Goal: Information Seeking & Learning: Learn about a topic

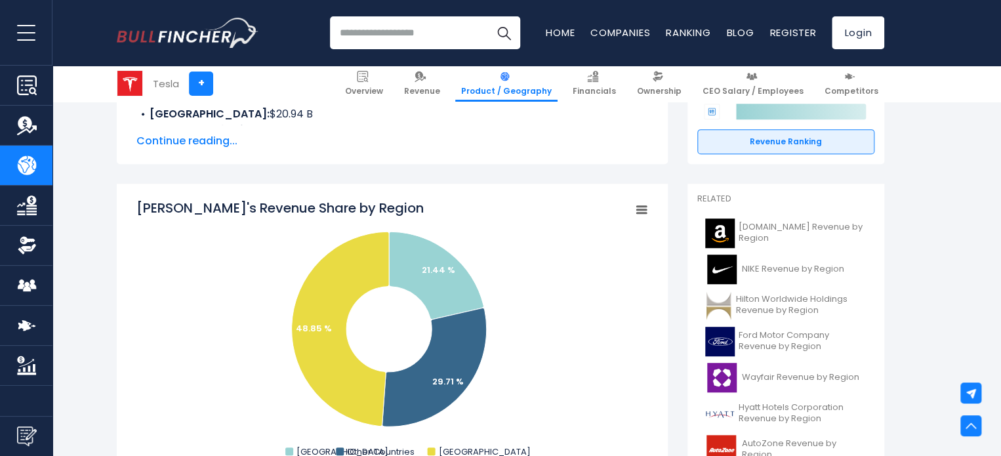
scroll to position [394, 0]
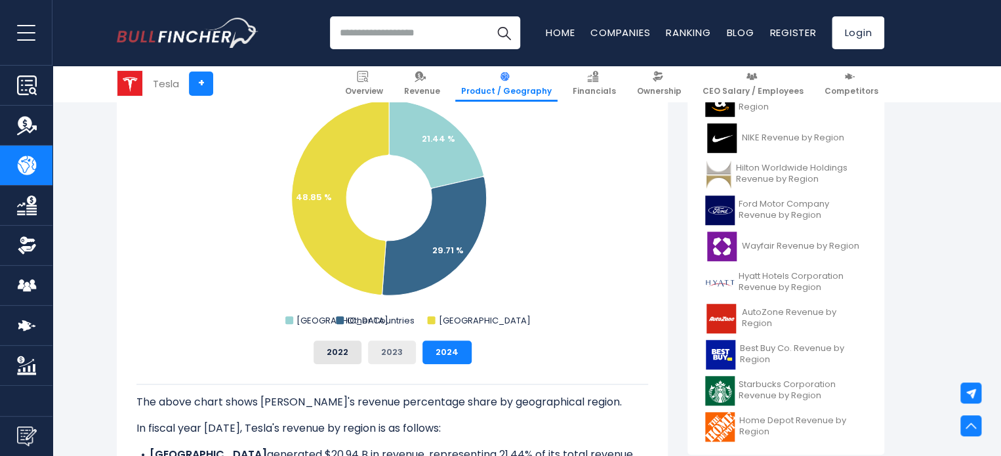
click at [398, 348] on button "2023" at bounding box center [392, 352] width 48 height 24
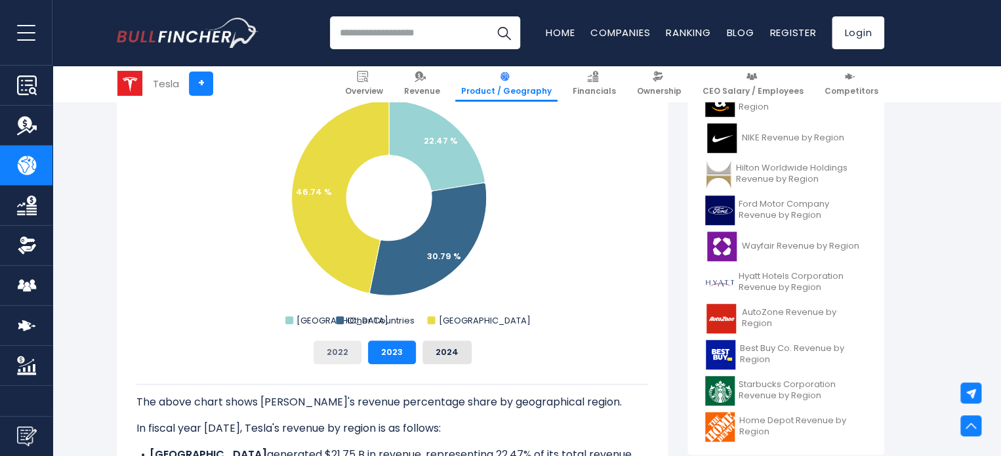
click at [347, 354] on button "2022" at bounding box center [338, 352] width 48 height 24
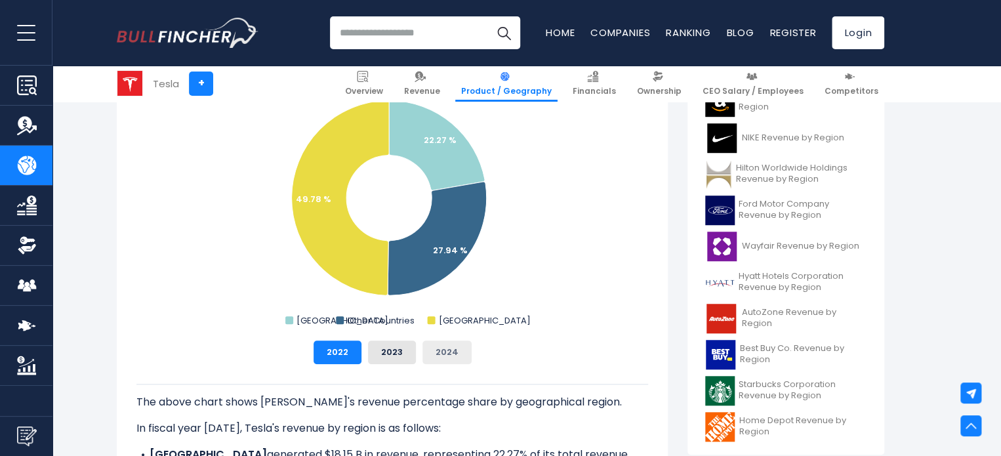
click at [449, 356] on button "2024" at bounding box center [446, 352] width 49 height 24
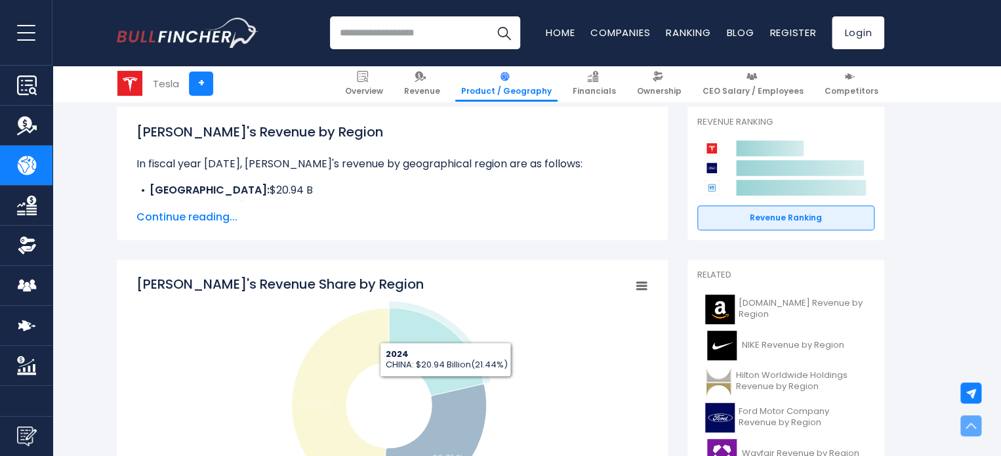
scroll to position [131, 0]
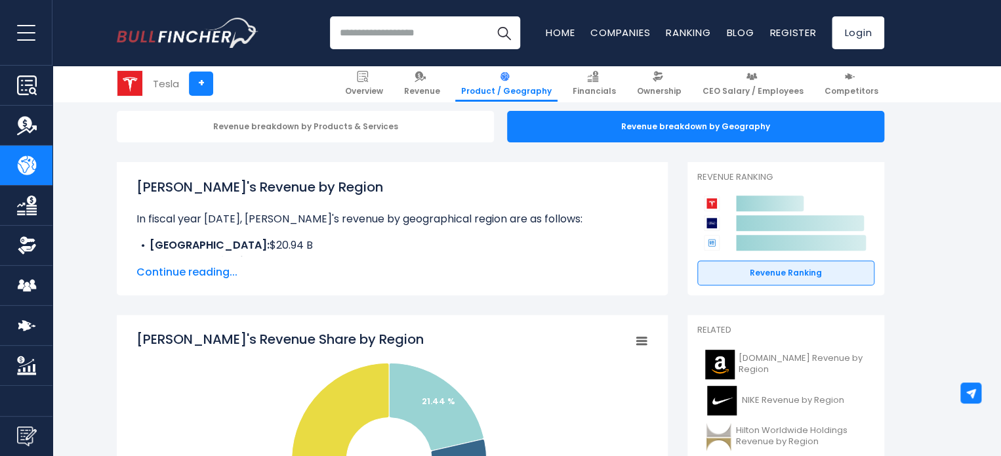
click at [194, 276] on span "Continue reading..." at bounding box center [392, 272] width 512 height 16
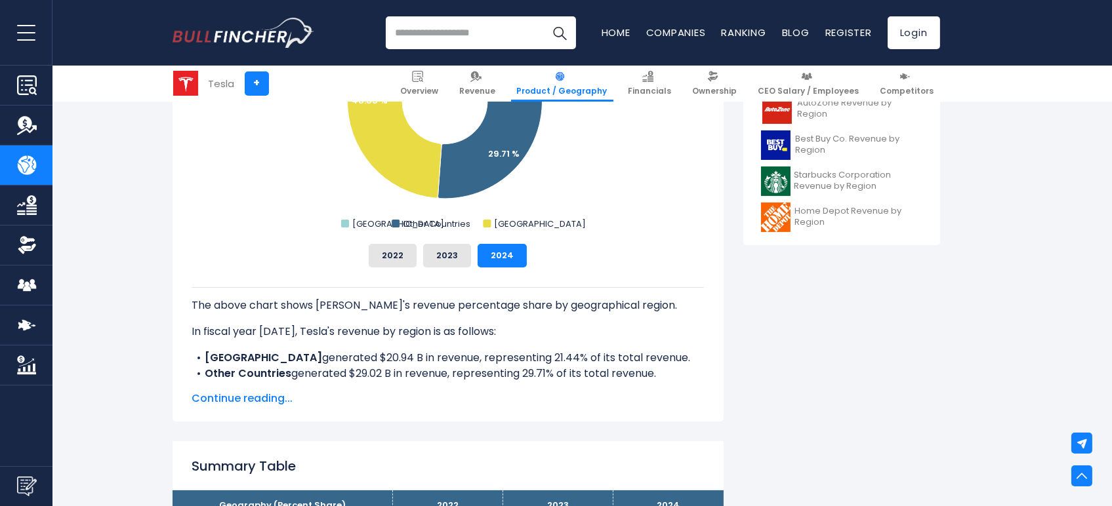
scroll to position [408, 0]
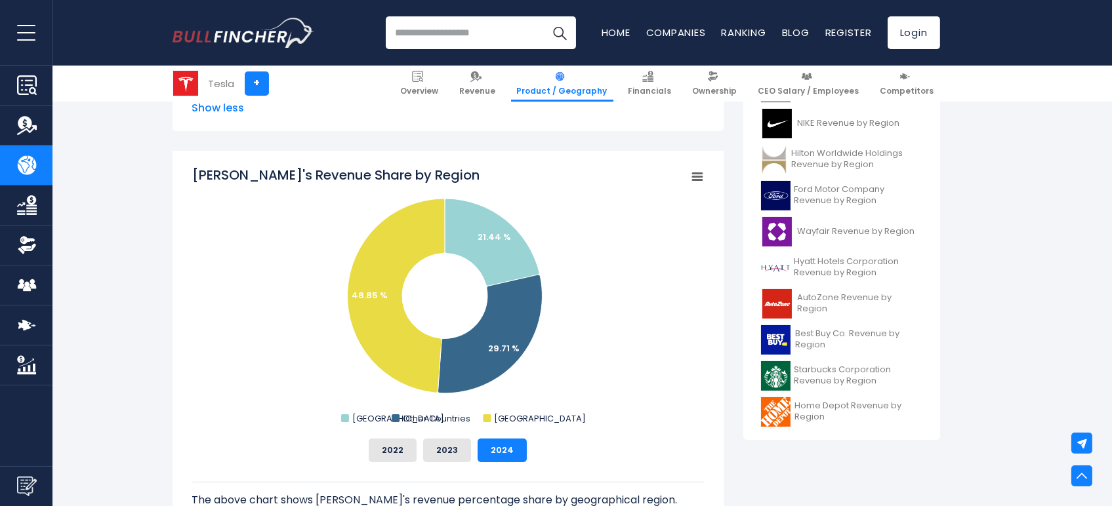
click at [27, 37] on button "open menu" at bounding box center [26, 32] width 52 height 65
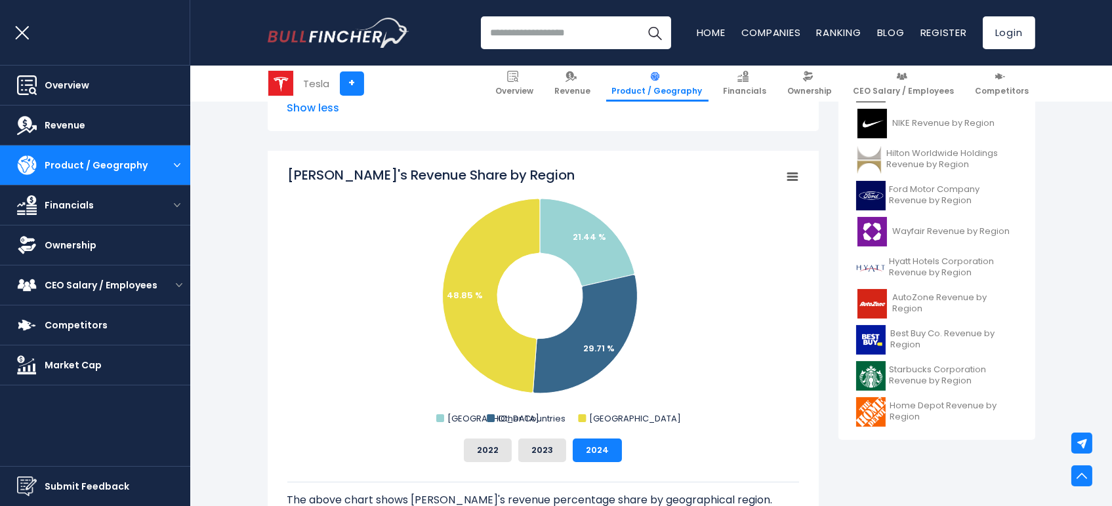
click at [27, 37] on button "open menu" at bounding box center [26, 32] width 52 height 65
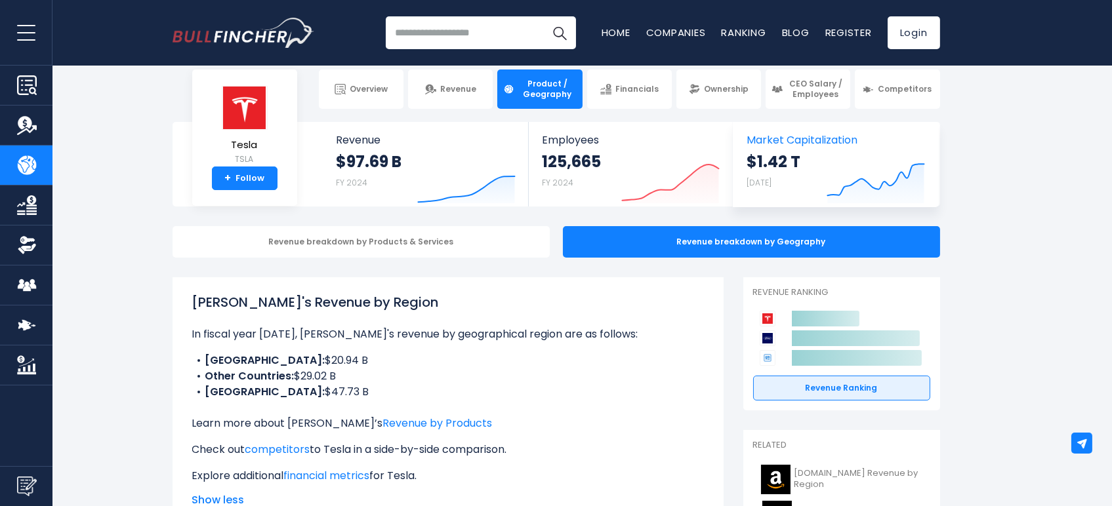
scroll to position [0, 0]
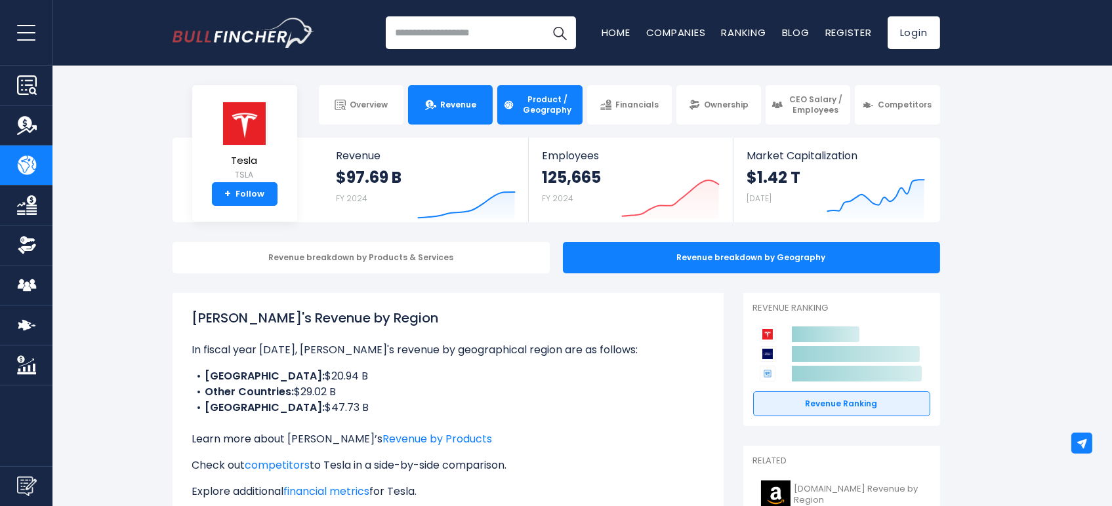
click at [447, 107] on span "Revenue" at bounding box center [458, 105] width 36 height 10
click at [543, 102] on span "Product / Geography" at bounding box center [547, 104] width 58 height 20
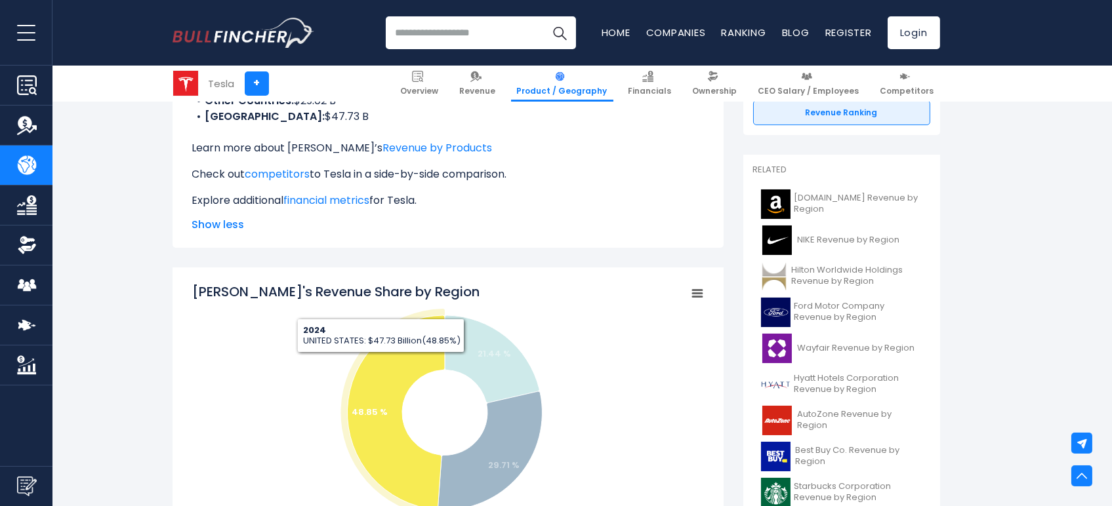
scroll to position [437, 0]
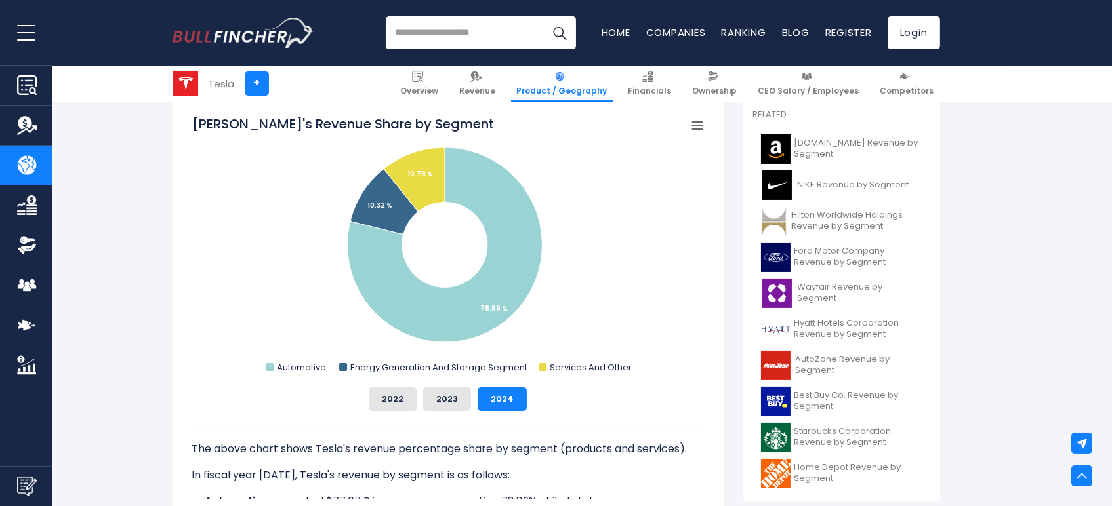
scroll to position [218, 0]
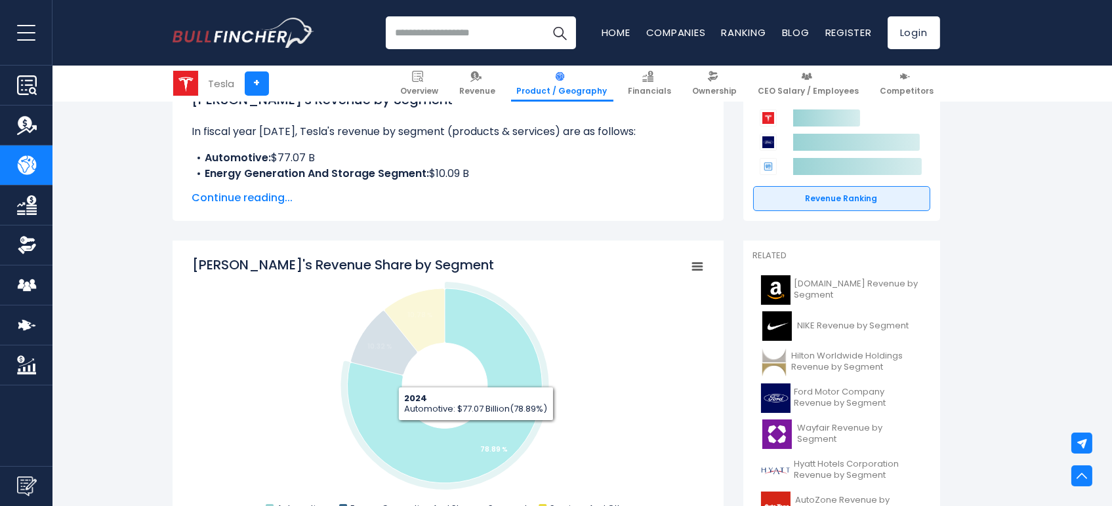
click at [476, 430] on icon "Tesla's Revenue Share by Segment" at bounding box center [444, 386] width 195 height 195
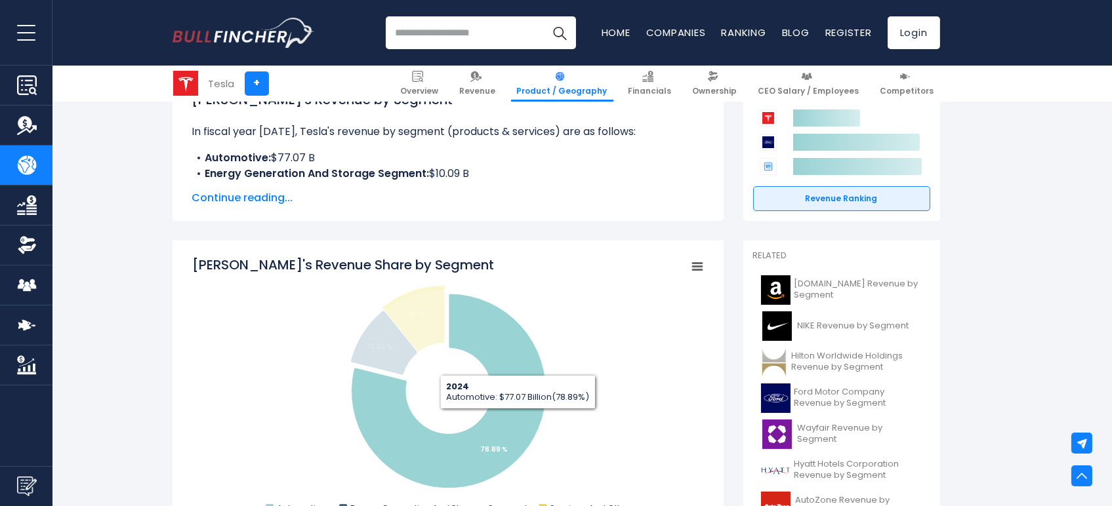
click at [520, 428] on icon "Tesla's Revenue Share by Segment" at bounding box center [448, 391] width 195 height 195
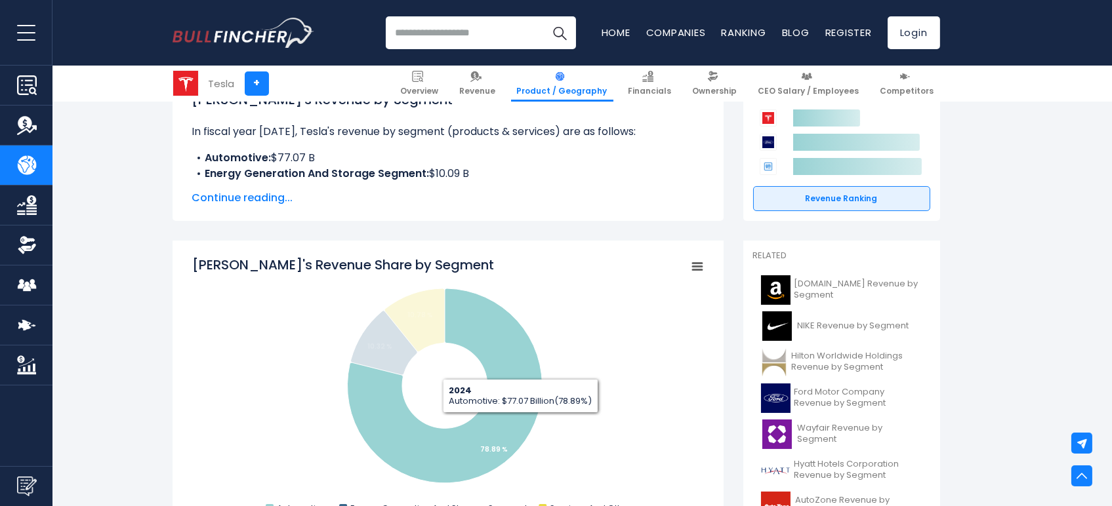
click at [521, 421] on icon "Tesla's Revenue Share by Segment" at bounding box center [444, 386] width 195 height 195
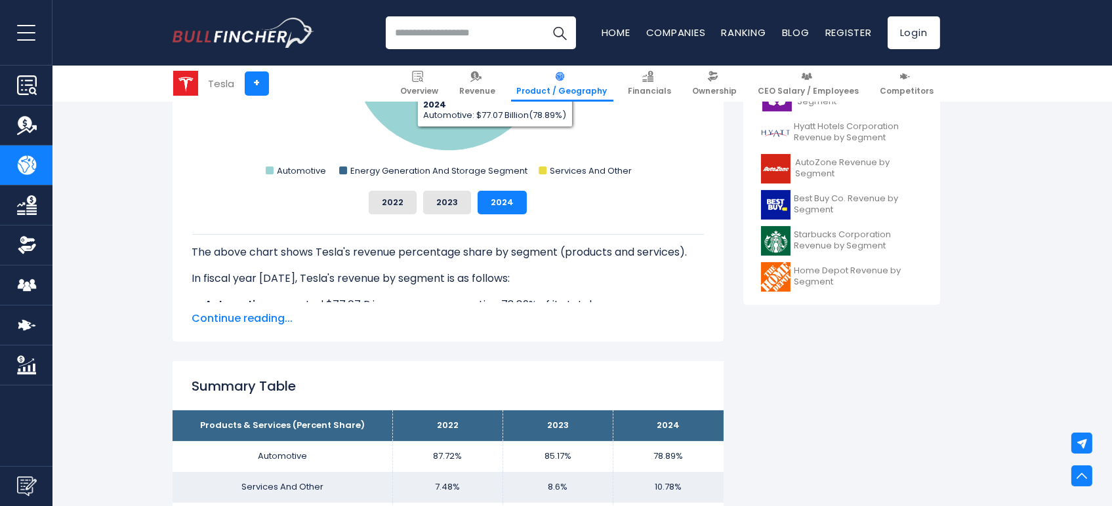
scroll to position [291, 0]
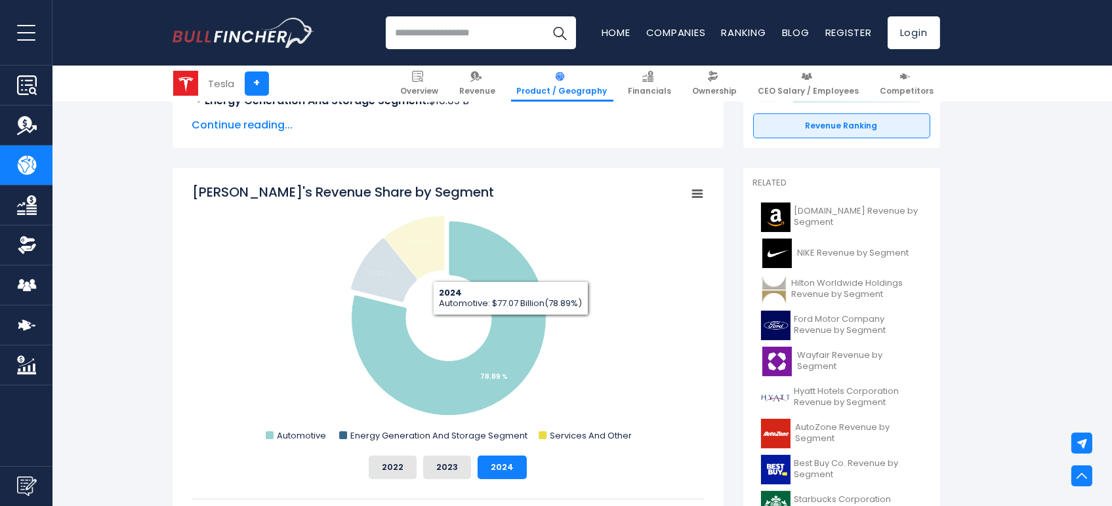
click at [507, 330] on icon "Tesla's Revenue Share by Segment" at bounding box center [448, 318] width 195 height 195
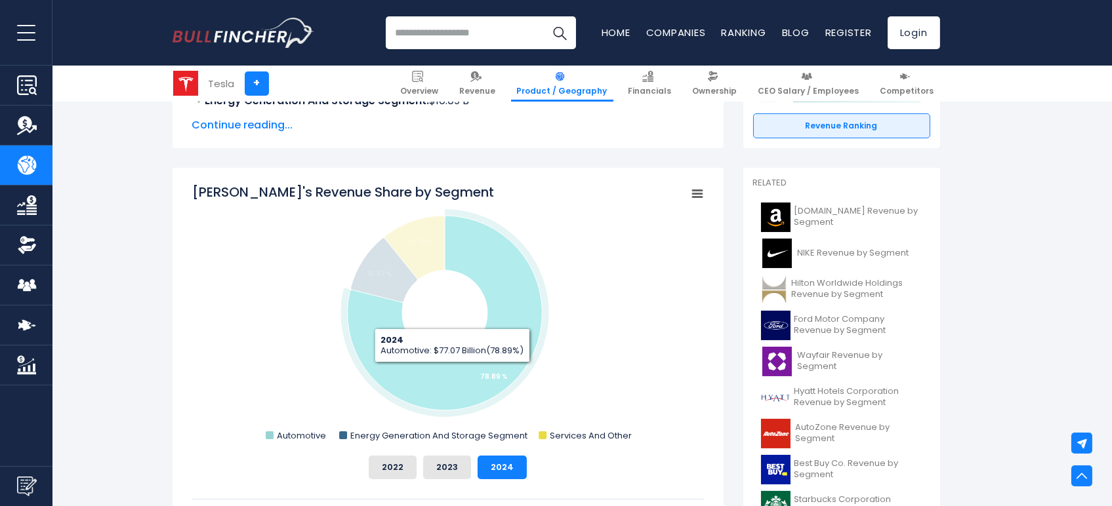
drag, startPoint x: 445, startPoint y: 370, endPoint x: 449, endPoint y: 359, distance: 11.0
click at [447, 361] on icon "Tesla's Revenue Share by Segment" at bounding box center [444, 313] width 195 height 195
drag, startPoint x: 449, startPoint y: 359, endPoint x: 454, endPoint y: 383, distance: 24.2
click at [454, 383] on icon "Tesla's Revenue Share by Segment" at bounding box center [444, 313] width 195 height 195
click at [454, 382] on icon "Tesla's Revenue Share by Segment" at bounding box center [444, 313] width 195 height 195
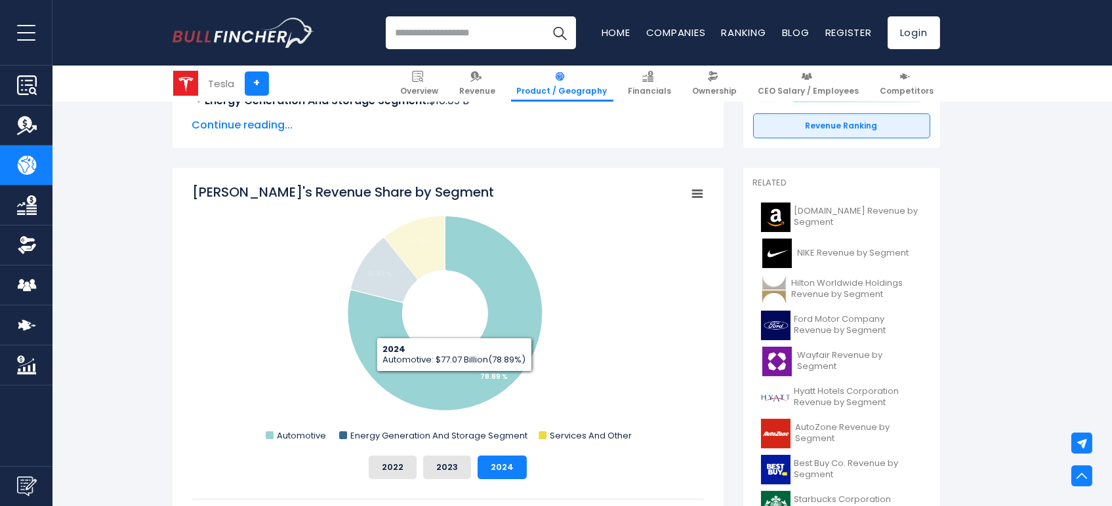
click at [454, 382] on icon "Tesla's Revenue Share by Segment" at bounding box center [444, 313] width 195 height 195
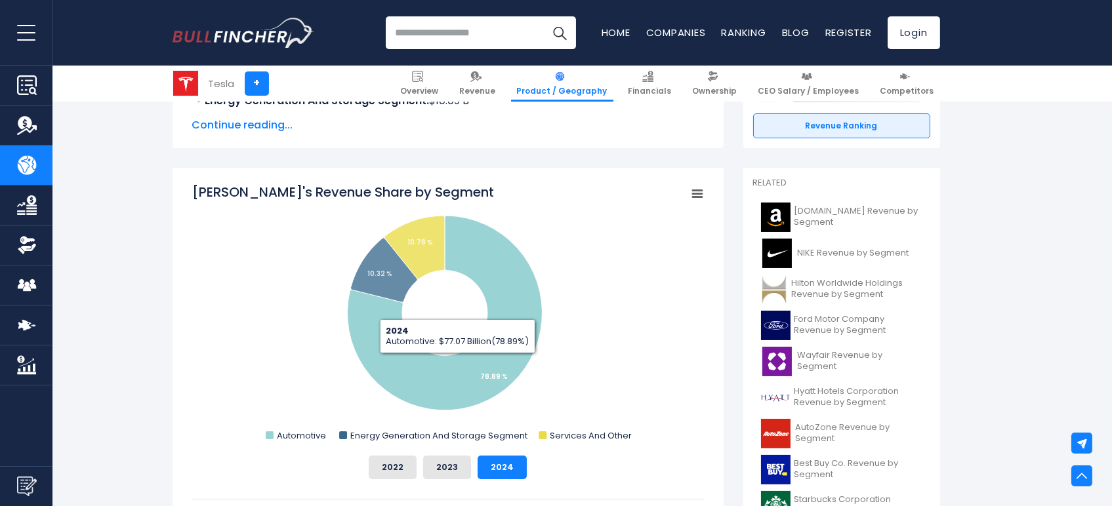
click at [441, 306] on rect "Tesla's Revenue Share by Segment" at bounding box center [448, 314] width 512 height 262
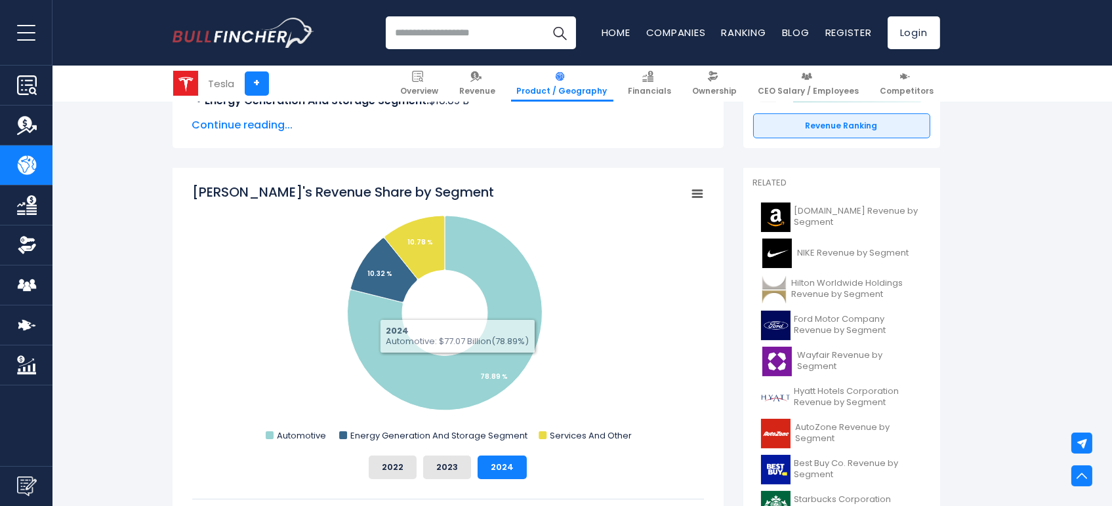
click at [441, 306] on rect "Tesla's Revenue Share by Segment" at bounding box center [448, 314] width 512 height 262
